Goal: Find specific page/section: Find specific page/section

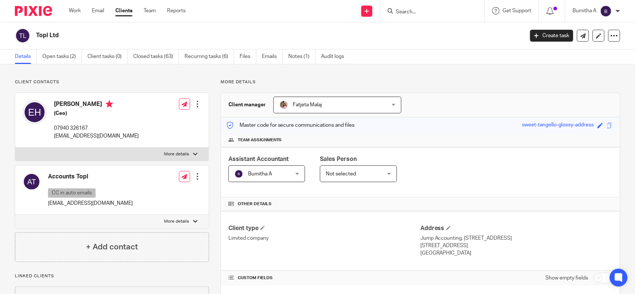
drag, startPoint x: 0, startPoint y: 0, endPoint x: 399, endPoint y: 9, distance: 398.8
click at [399, 9] on input "Search" at bounding box center [428, 12] width 67 height 7
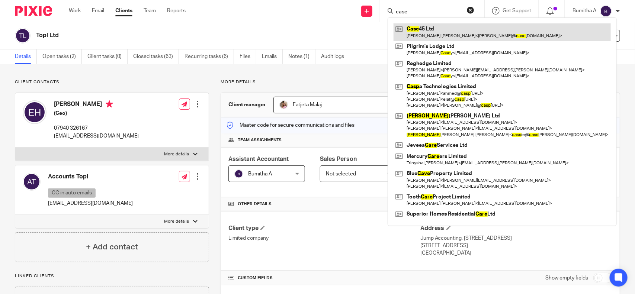
type input "case"
click at [440, 23] on link at bounding box center [502, 31] width 217 height 17
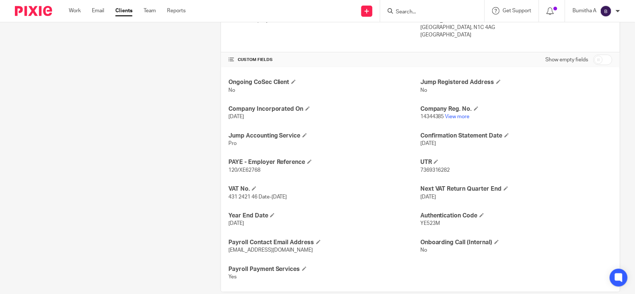
scroll to position [233, 0]
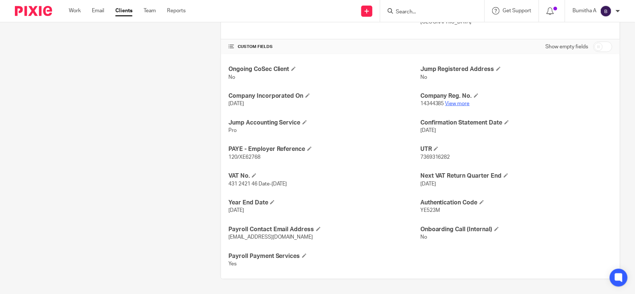
click at [455, 101] on link "View more" at bounding box center [458, 103] width 25 height 5
click at [422, 209] on span "YE523M" at bounding box center [431, 210] width 20 height 5
copy span "YE523M"
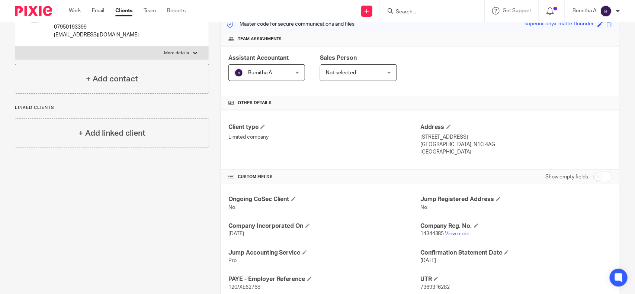
scroll to position [106, 0]
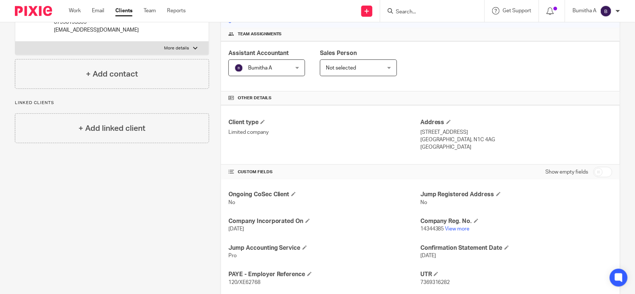
click at [408, 9] on input "Search" at bounding box center [428, 12] width 67 height 7
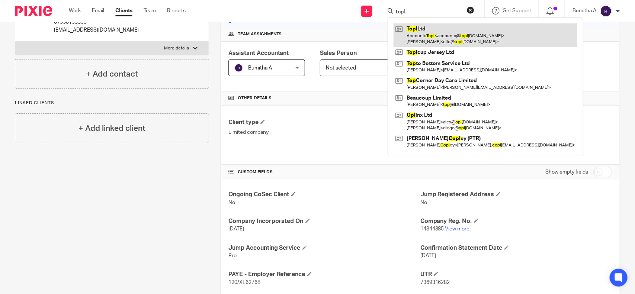
type input "topl"
click at [434, 38] on link at bounding box center [486, 34] width 184 height 23
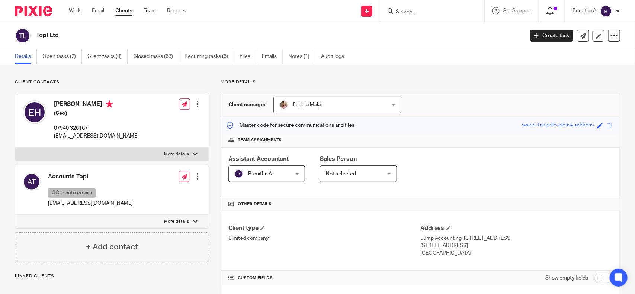
scroll to position [187, 0]
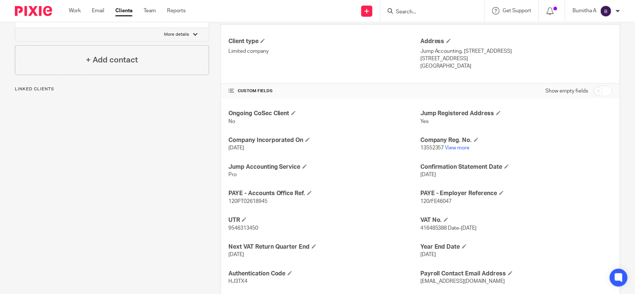
click at [447, 149] on link "View more" at bounding box center [458, 148] width 25 height 5
click at [441, 13] on input "Search" at bounding box center [428, 12] width 67 height 7
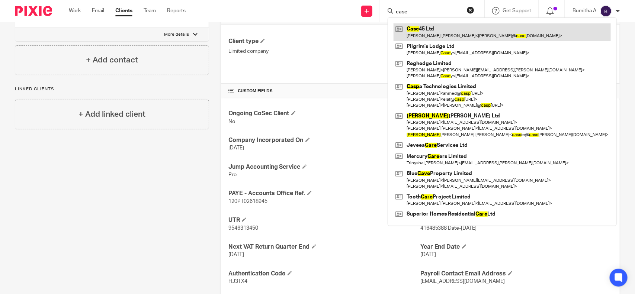
type input "case"
click at [438, 29] on link at bounding box center [502, 31] width 217 height 17
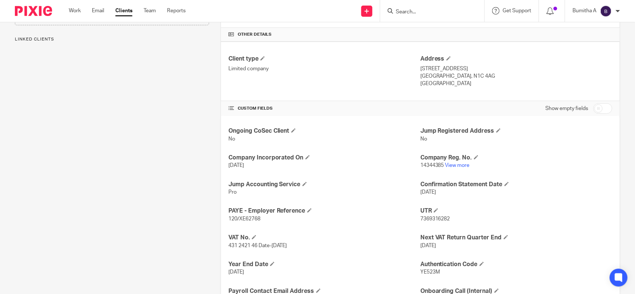
scroll to position [171, 0]
click at [462, 163] on link "View more" at bounding box center [458, 164] width 25 height 5
click at [408, 13] on input "Search" at bounding box center [428, 12] width 67 height 7
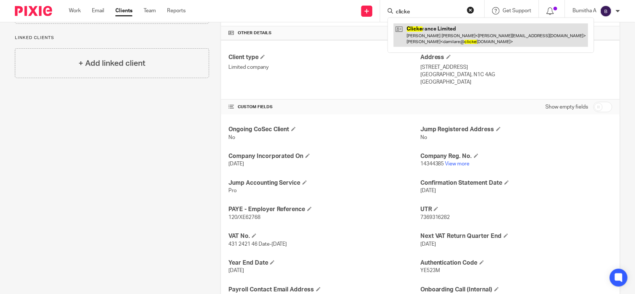
type input "clicke"
click at [430, 28] on link at bounding box center [491, 34] width 195 height 23
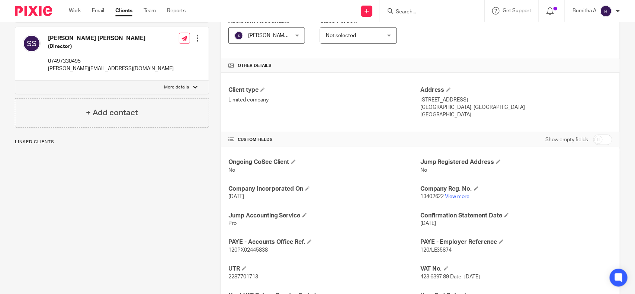
scroll to position [142, 0]
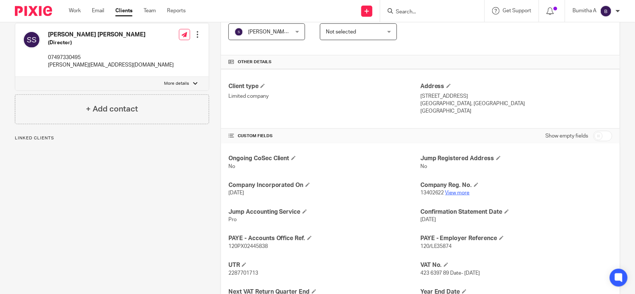
click at [455, 194] on link "View more" at bounding box center [458, 193] width 25 height 5
click at [416, 8] on form at bounding box center [434, 10] width 79 height 9
click at [411, 9] on input "Search" at bounding box center [428, 12] width 67 height 7
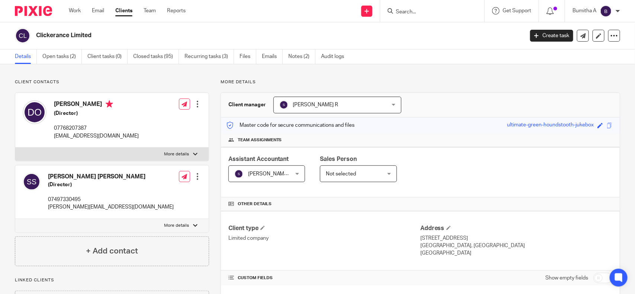
click at [434, 9] on input "Search" at bounding box center [428, 12] width 67 height 7
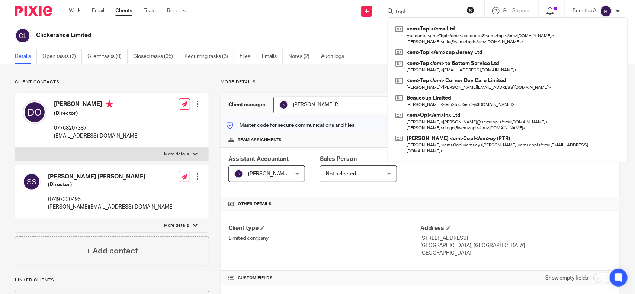
drag, startPoint x: 406, startPoint y: 15, endPoint x: 382, endPoint y: 14, distance: 23.5
click at [382, 14] on div "topl <em>Topl</em> Ltd Accounts <em>Topl</em> < accounts@<em>topl</em>cup.com >…" at bounding box center [432, 11] width 104 height 22
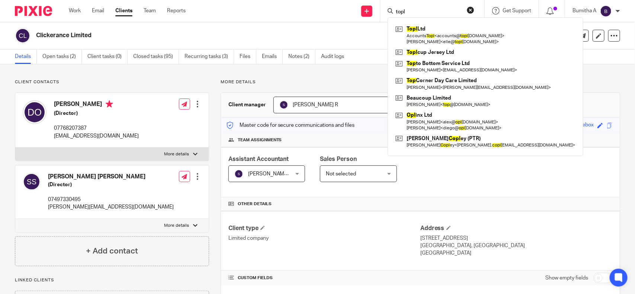
type input "topl"
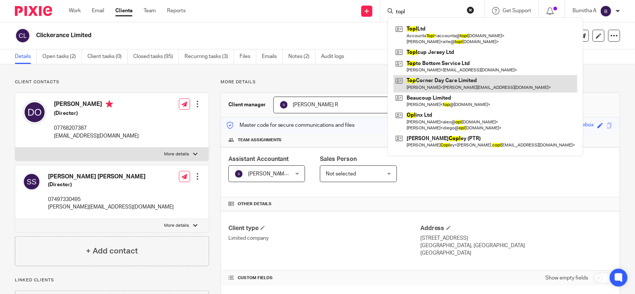
click at [432, 84] on link at bounding box center [486, 83] width 184 height 17
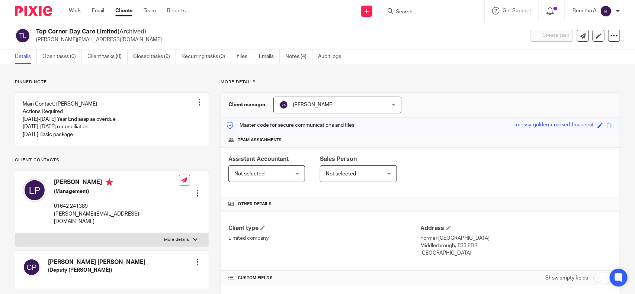
scroll to position [196, 0]
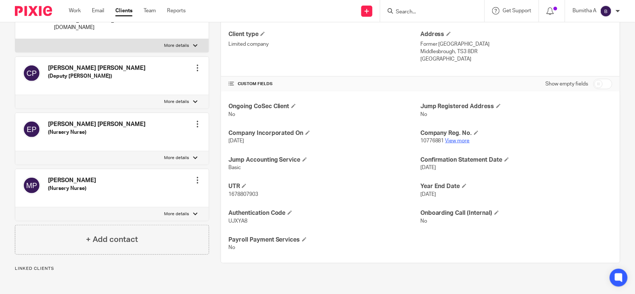
click at [454, 140] on link "View more" at bounding box center [458, 140] width 25 height 5
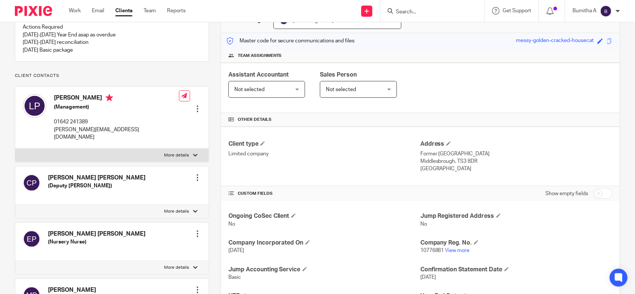
scroll to position [0, 0]
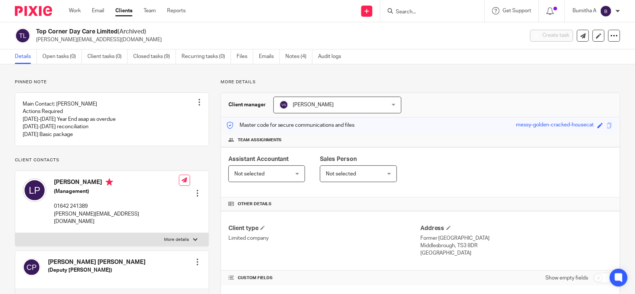
click at [410, 12] on input "Search" at bounding box center [428, 12] width 67 height 7
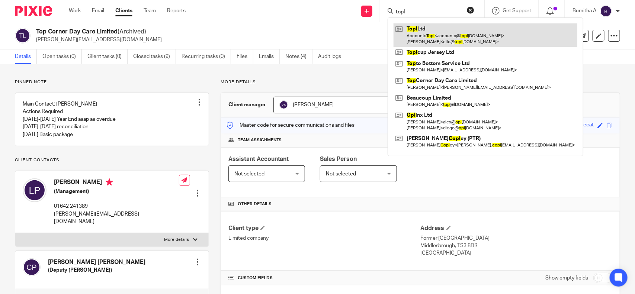
type input "topl"
click at [430, 33] on link at bounding box center [486, 34] width 184 height 23
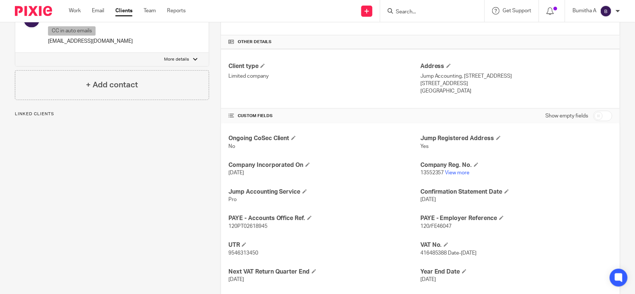
scroll to position [233, 0]
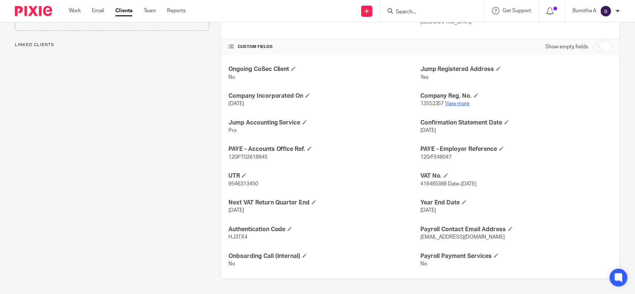
click at [460, 101] on link "View more" at bounding box center [458, 103] width 25 height 5
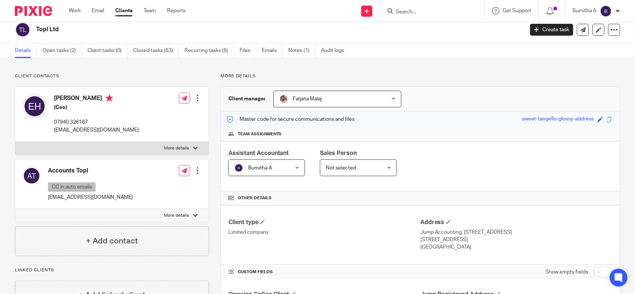
scroll to position [0, 0]
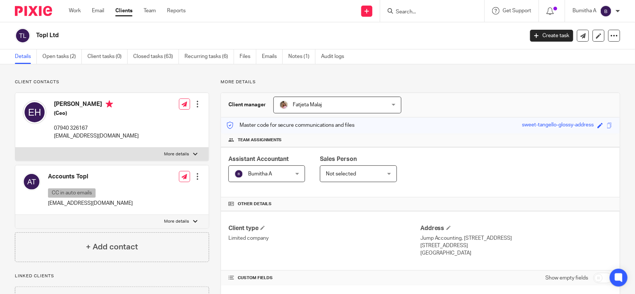
click at [414, 13] on input "Search" at bounding box center [428, 12] width 67 height 7
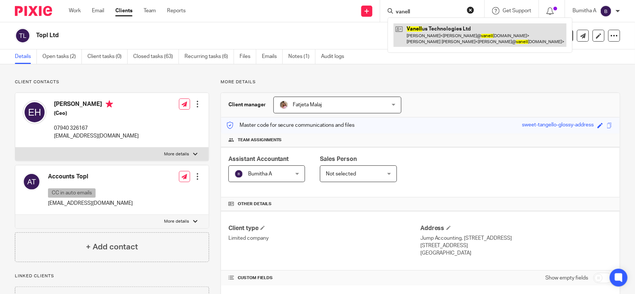
type input "vanell"
click at [429, 35] on link at bounding box center [480, 34] width 173 height 23
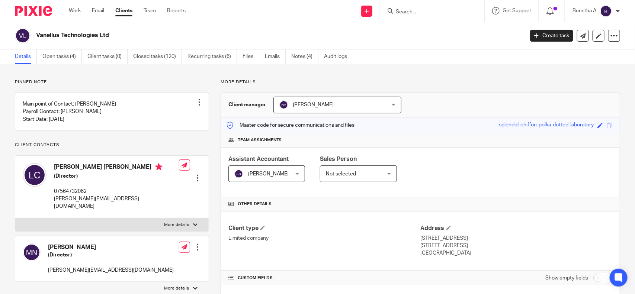
scroll to position [176, 0]
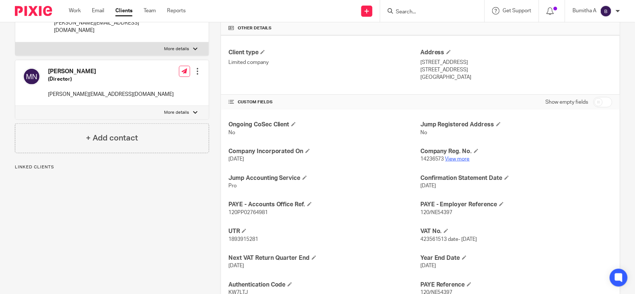
click at [451, 159] on link "View more" at bounding box center [458, 159] width 25 height 5
click at [433, 14] on input "Search" at bounding box center [428, 12] width 67 height 7
type input "y"
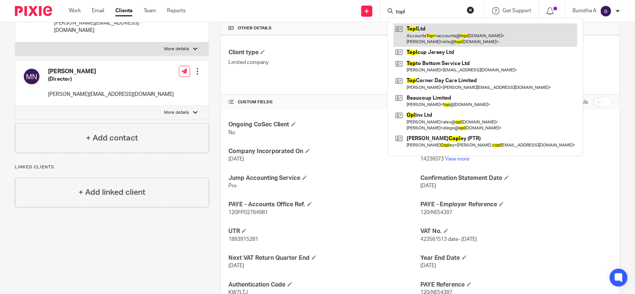
type input "topl"
click at [430, 30] on link at bounding box center [486, 34] width 184 height 23
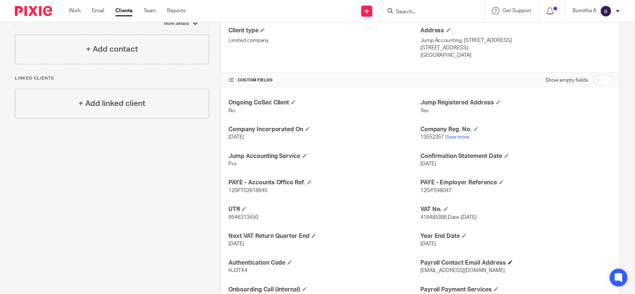
scroll to position [233, 0]
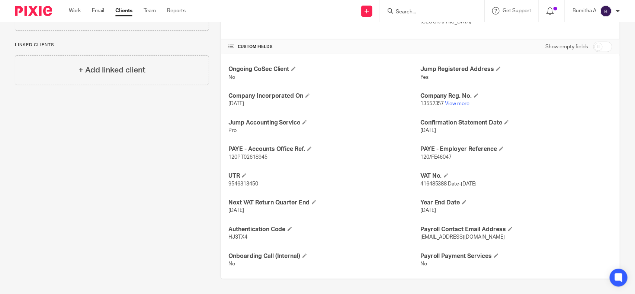
click at [425, 183] on span "416485388 Date-[DATE]" at bounding box center [449, 184] width 57 height 5
click at [425, 183] on span "416485388 Date-1 May 2022" at bounding box center [449, 184] width 57 height 5
copy span "416485388"
click at [436, 10] on input "Search" at bounding box center [428, 12] width 67 height 7
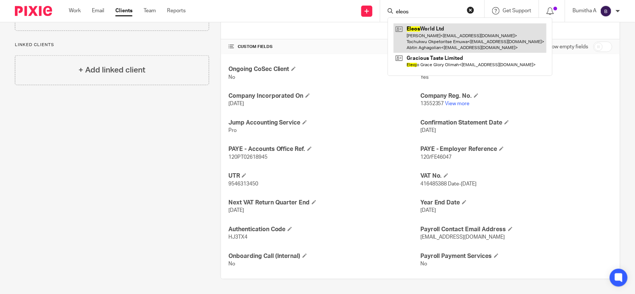
type input "eleos"
click at [433, 34] on link at bounding box center [470, 37] width 153 height 29
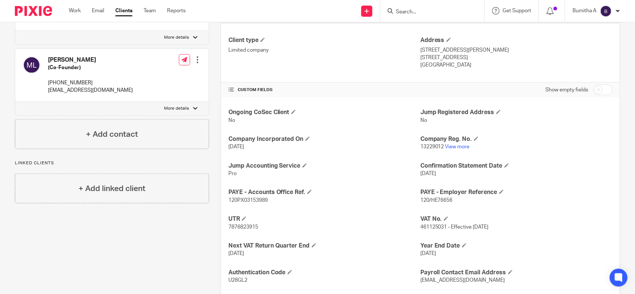
scroll to position [233, 0]
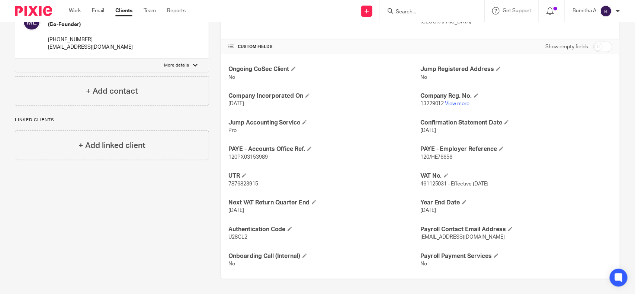
click at [426, 185] on span "461125031 - Effective [DATE]" at bounding box center [455, 184] width 68 height 5
copy span "461125031"
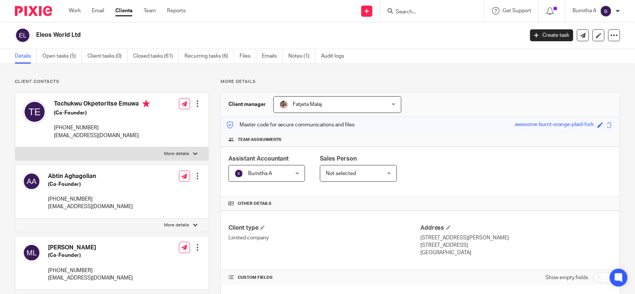
scroll to position [0, 0]
click at [417, 6] on form at bounding box center [434, 10] width 79 height 9
click at [416, 10] on input "Search" at bounding box center [428, 12] width 67 height 7
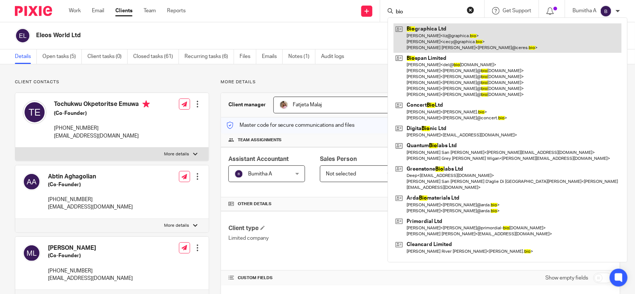
type input "bio"
click at [416, 32] on link at bounding box center [508, 37] width 228 height 29
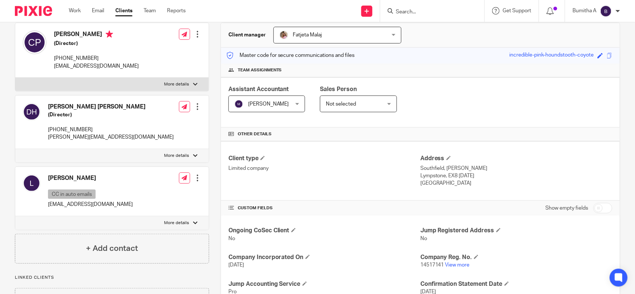
scroll to position [93, 0]
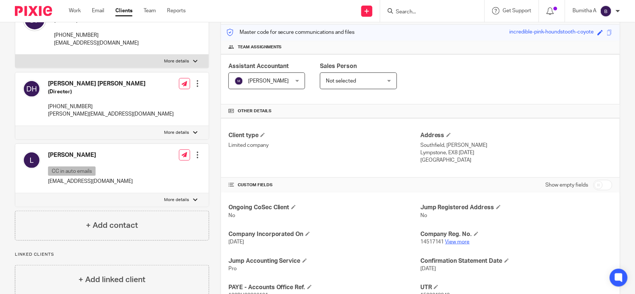
click at [450, 241] on link "View more" at bounding box center [458, 242] width 25 height 5
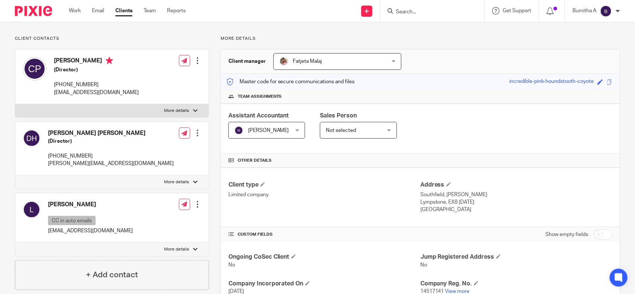
scroll to position [0, 0]
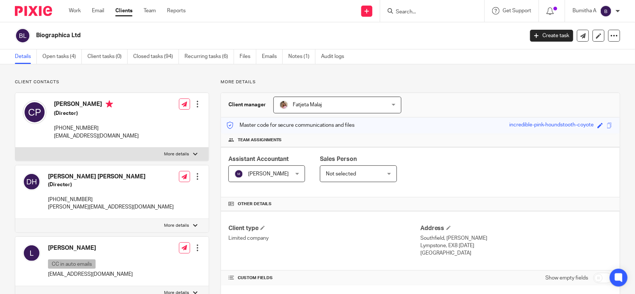
click at [424, 10] on input "Search" at bounding box center [428, 12] width 67 height 7
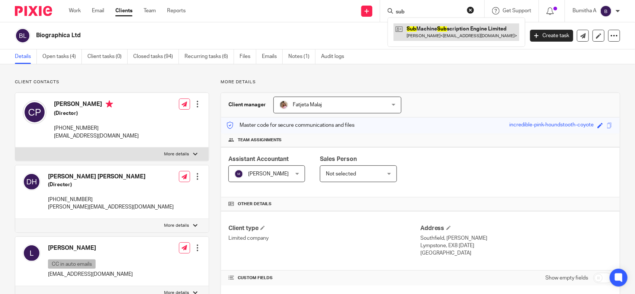
type input "sub"
click at [442, 25] on link at bounding box center [457, 31] width 126 height 17
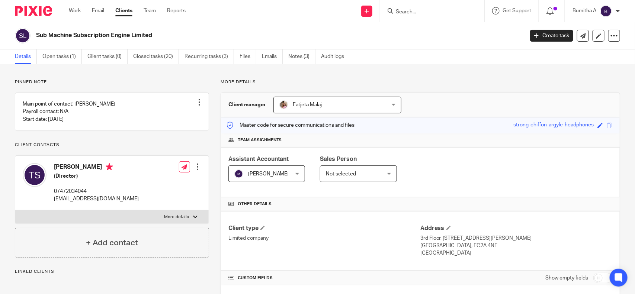
scroll to position [179, 0]
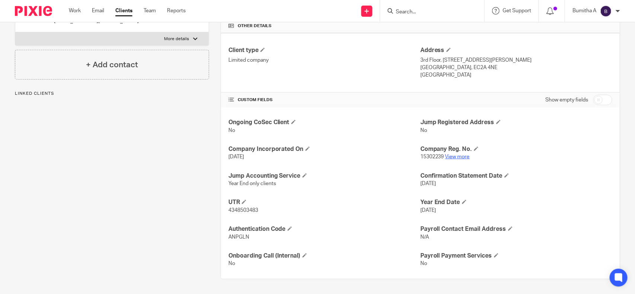
click at [446, 156] on link "View more" at bounding box center [458, 156] width 25 height 5
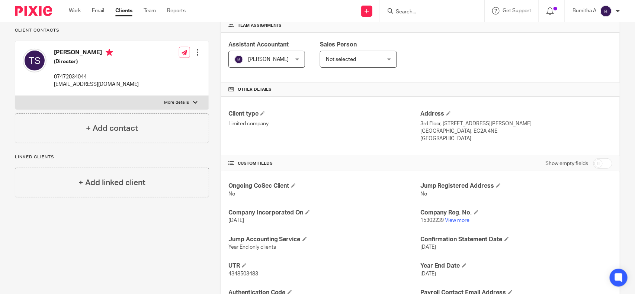
scroll to position [0, 0]
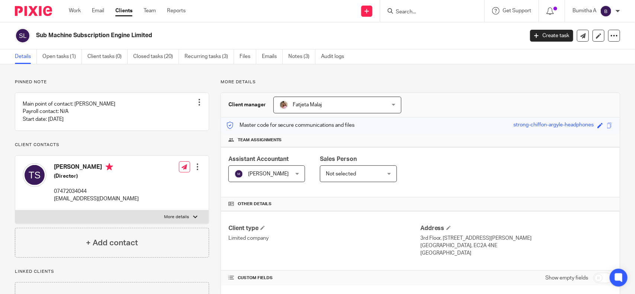
click at [419, 10] on input "Search" at bounding box center [428, 12] width 67 height 7
click at [430, 12] on input "Search" at bounding box center [428, 12] width 67 height 7
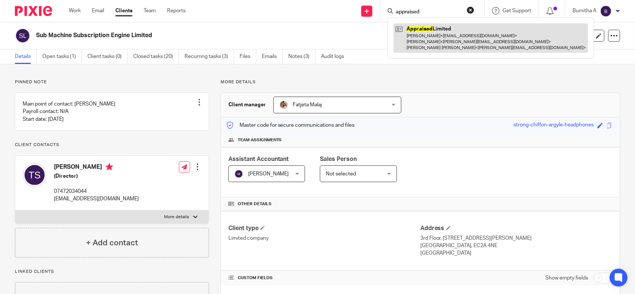
type input "appraised"
click at [464, 42] on link at bounding box center [491, 37] width 195 height 29
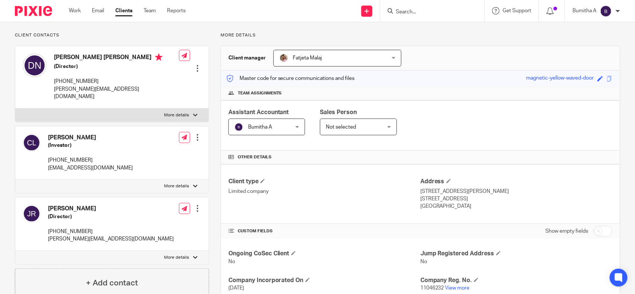
scroll to position [233, 0]
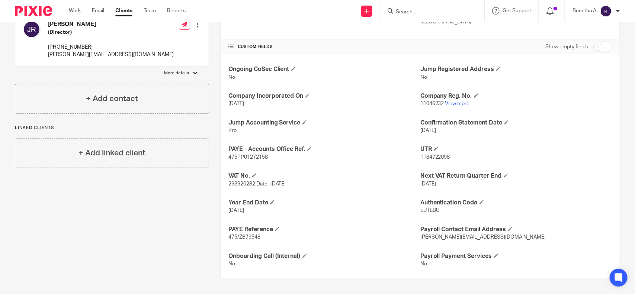
click at [406, 12] on input "Search" at bounding box center [428, 12] width 67 height 7
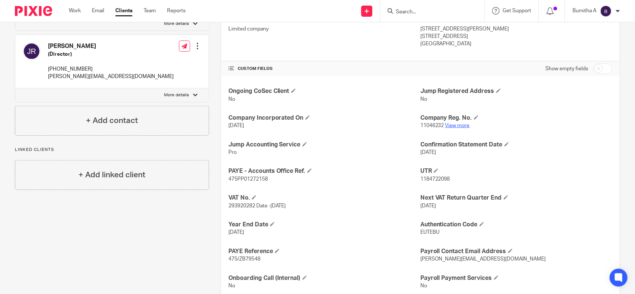
scroll to position [0, 0]
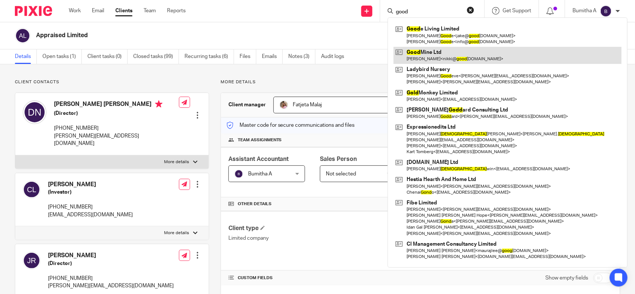
type input "good"
click at [437, 48] on link at bounding box center [508, 55] width 228 height 17
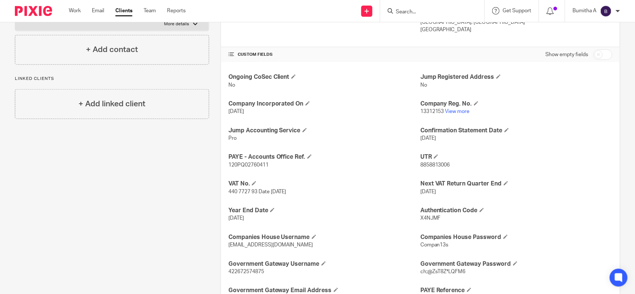
scroll to position [220, 0]
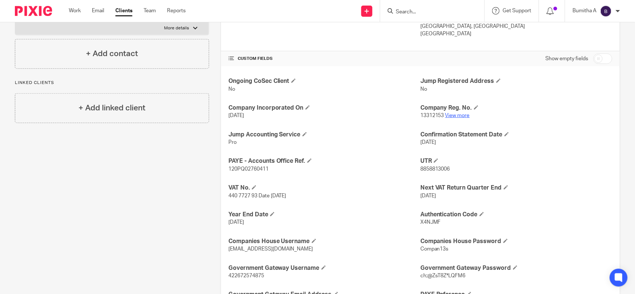
click at [455, 115] on link "View more" at bounding box center [458, 115] width 25 height 5
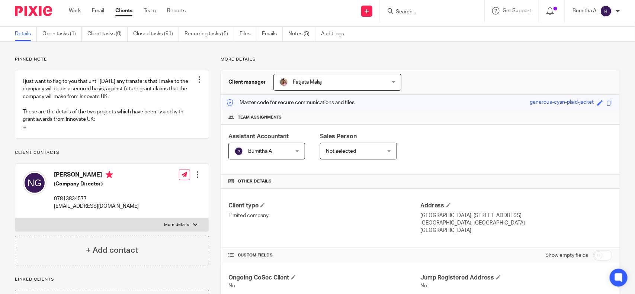
scroll to position [0, 0]
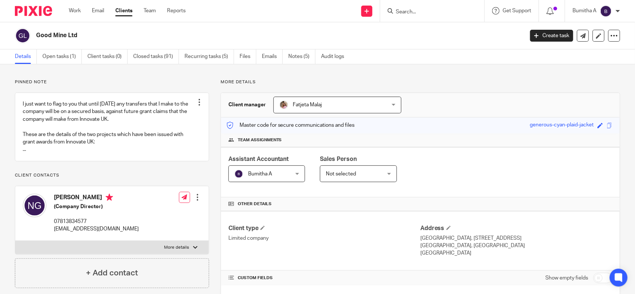
click at [408, 10] on input "Search" at bounding box center [428, 12] width 67 height 7
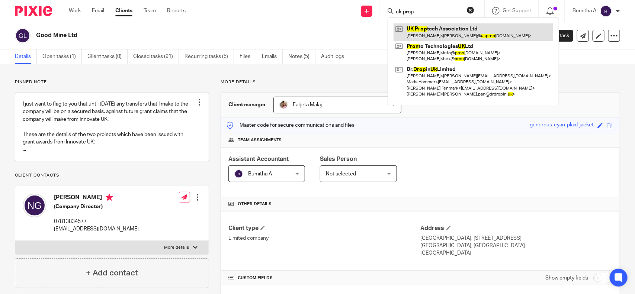
type input "uk prop"
click at [450, 31] on link at bounding box center [474, 31] width 160 height 17
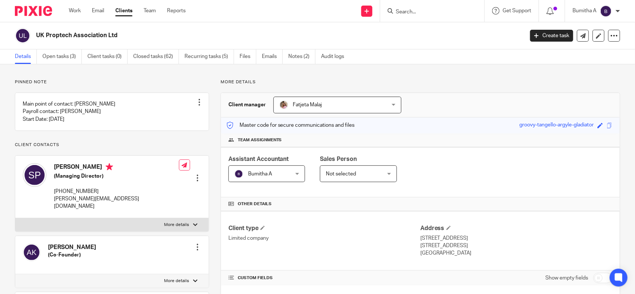
scroll to position [279, 0]
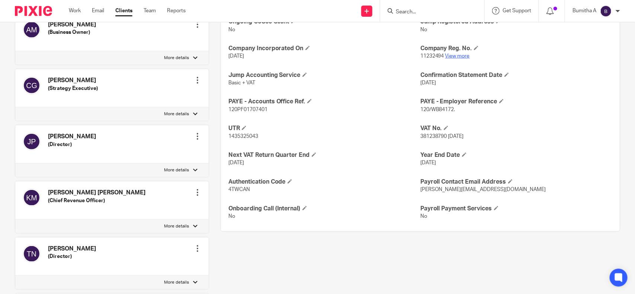
click at [449, 58] on link "View more" at bounding box center [458, 56] width 25 height 5
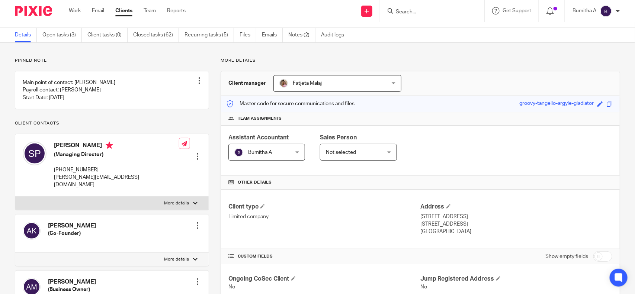
scroll to position [0, 0]
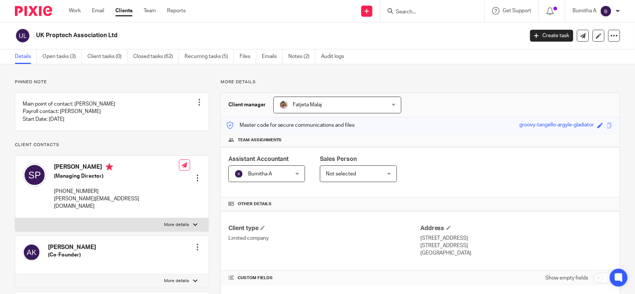
click at [408, 9] on input "Search" at bounding box center [428, 12] width 67 height 7
click at [402, 14] on input "Search" at bounding box center [428, 12] width 67 height 7
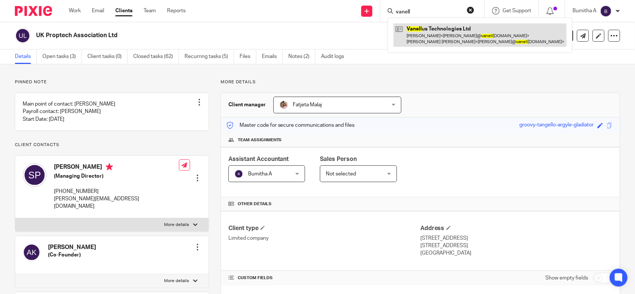
type input "vanell"
click at [421, 29] on link at bounding box center [480, 34] width 173 height 23
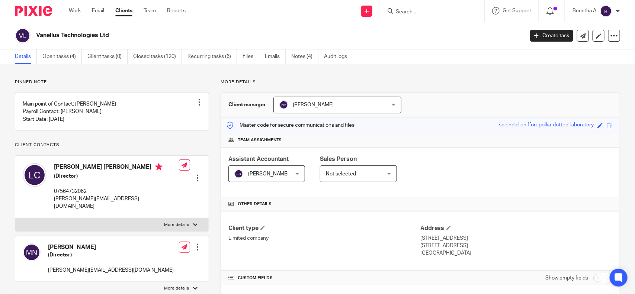
scroll to position [170, 0]
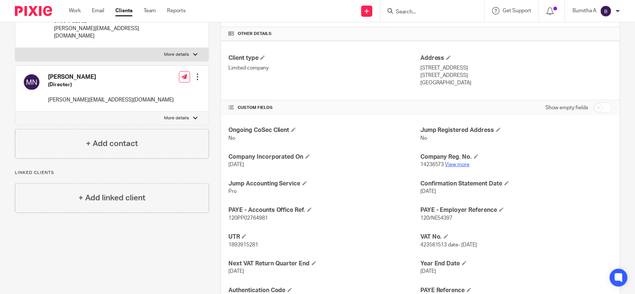
click at [458, 163] on link "View more" at bounding box center [458, 164] width 25 height 5
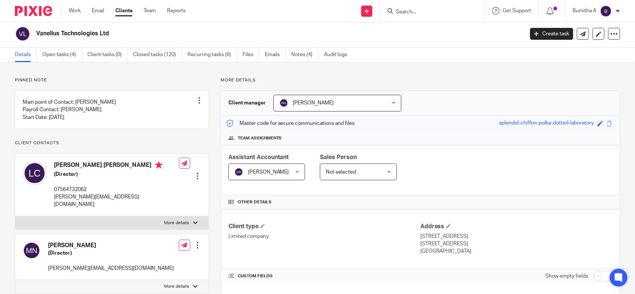
scroll to position [0, 0]
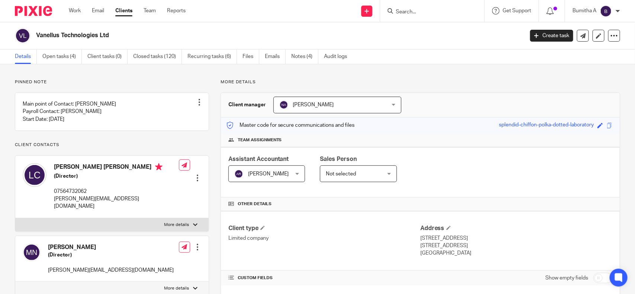
click at [404, 10] on input "Search" at bounding box center [428, 12] width 67 height 7
click at [414, 10] on input "Search" at bounding box center [428, 12] width 67 height 7
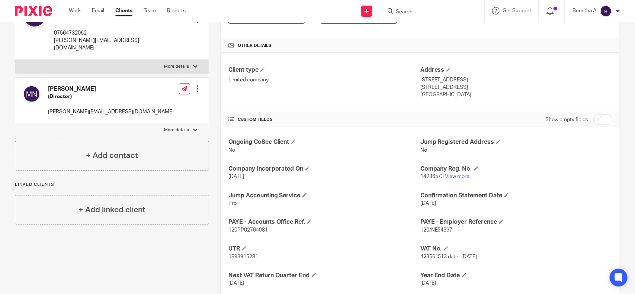
scroll to position [19, 0]
